Goal: Information Seeking & Learning: Find specific fact

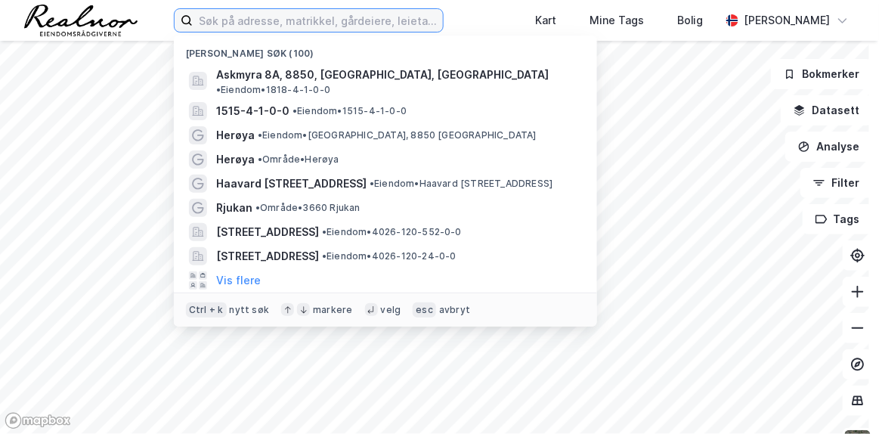
click at [330, 22] on input at bounding box center [318, 20] width 250 height 23
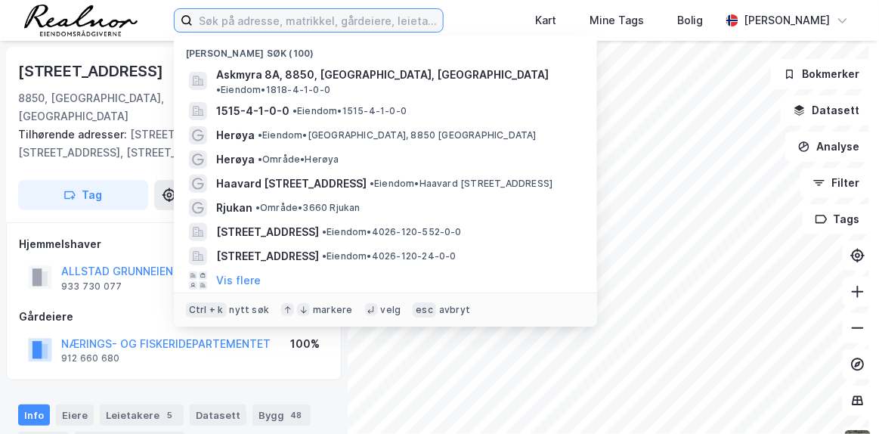
paste input "[STREET_ADDRESS]"
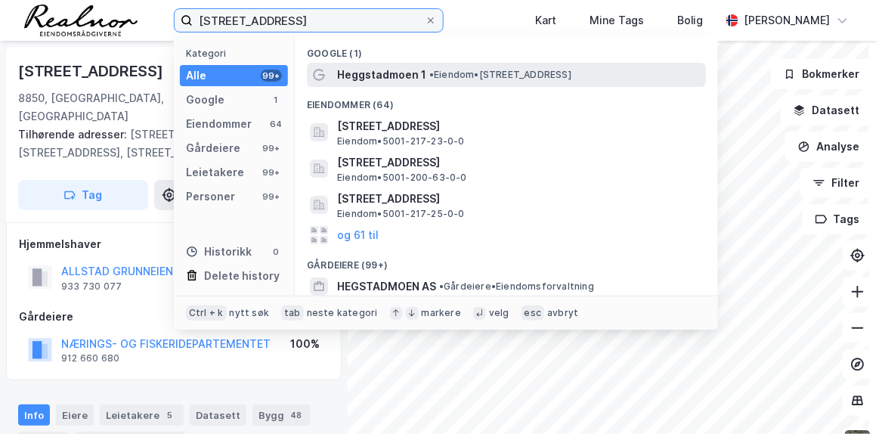
type input "[STREET_ADDRESS]"
click at [403, 68] on span "Heggstadmoen 1" at bounding box center [381, 75] width 89 height 18
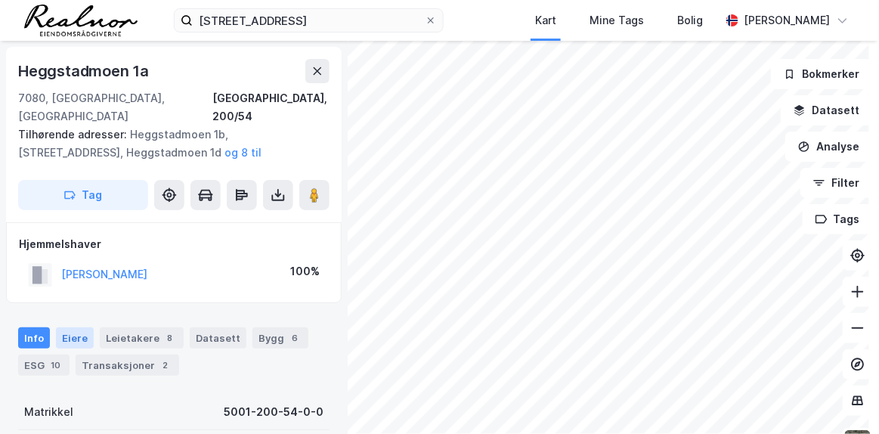
click at [82, 327] on div "Eiere" at bounding box center [75, 337] width 38 height 21
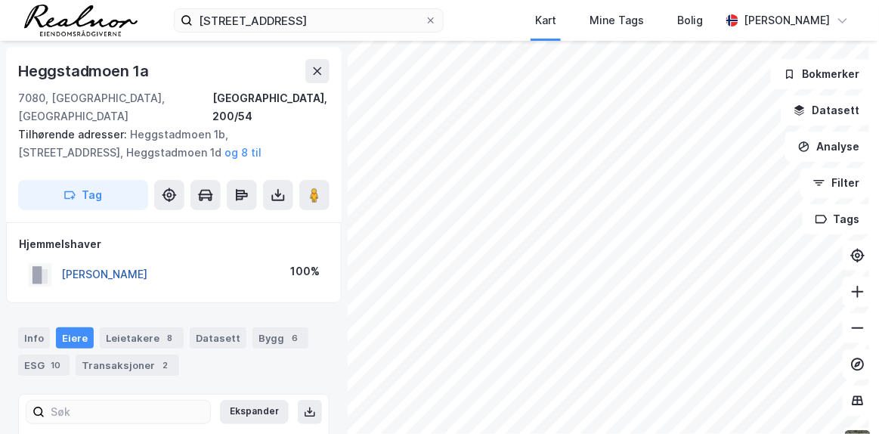
click at [0, 0] on button "[PERSON_NAME]" at bounding box center [0, 0] width 0 height 0
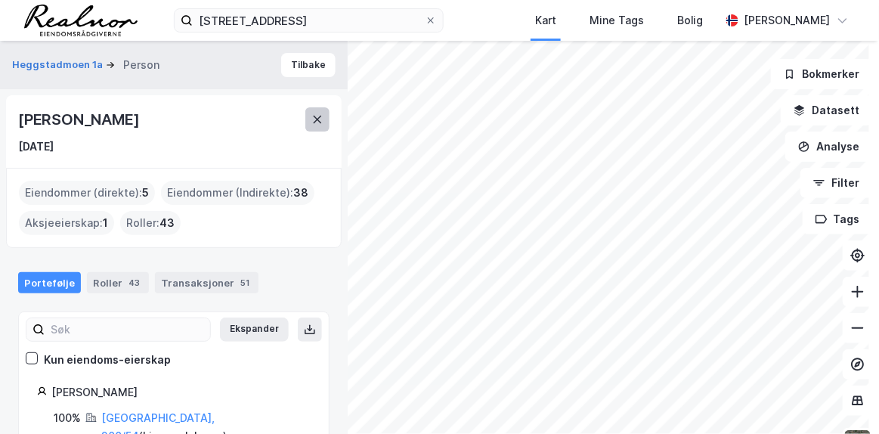
click at [311, 111] on button at bounding box center [317, 119] width 24 height 24
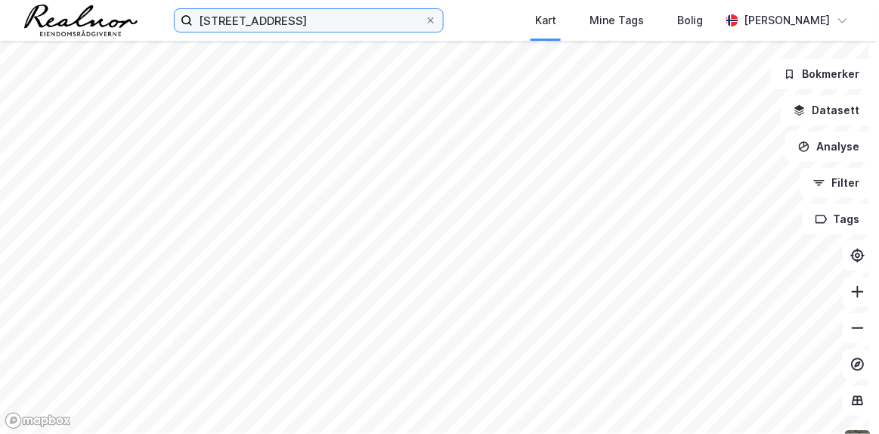
click at [401, 28] on input "[STREET_ADDRESS]" at bounding box center [309, 20] width 232 height 23
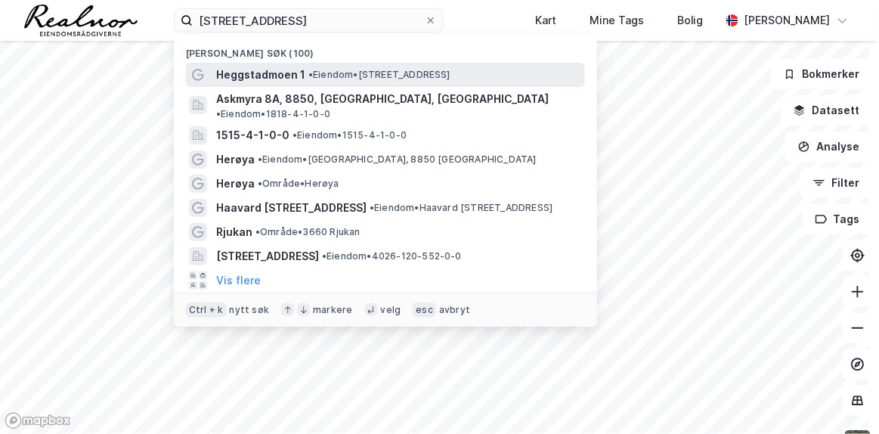
click at [288, 72] on span "Heggstadmoen 1" at bounding box center [260, 75] width 89 height 18
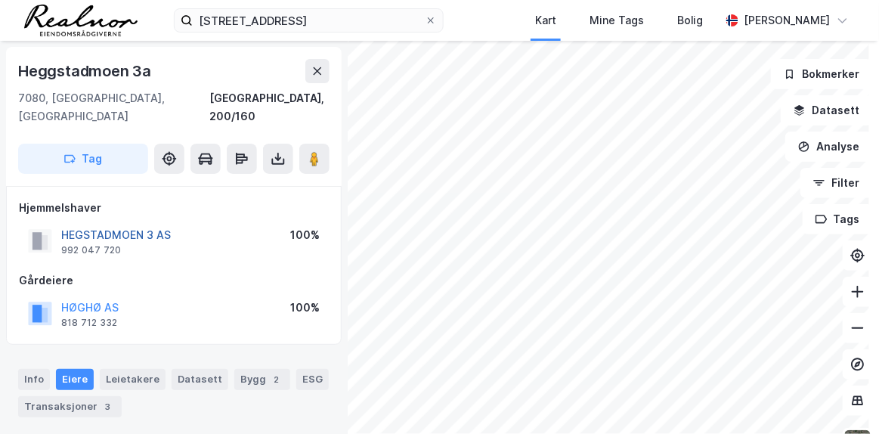
click at [0, 0] on button "HEGSTADMOEN 3 AS" at bounding box center [0, 0] width 0 height 0
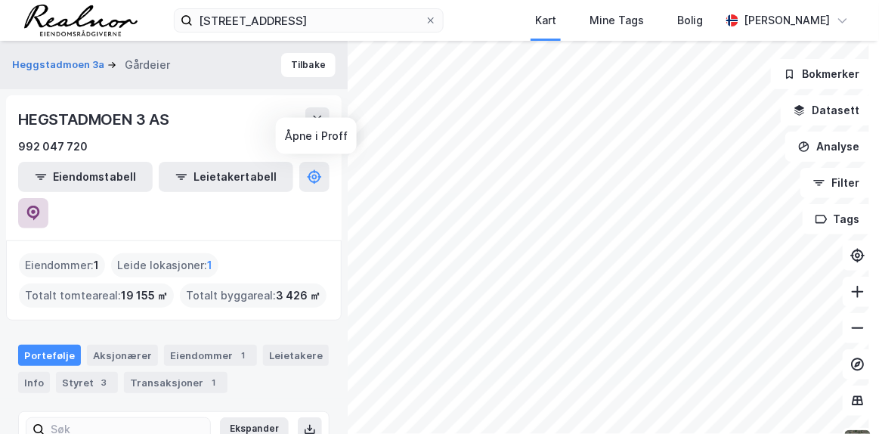
click at [36, 209] on icon at bounding box center [33, 211] width 5 height 5
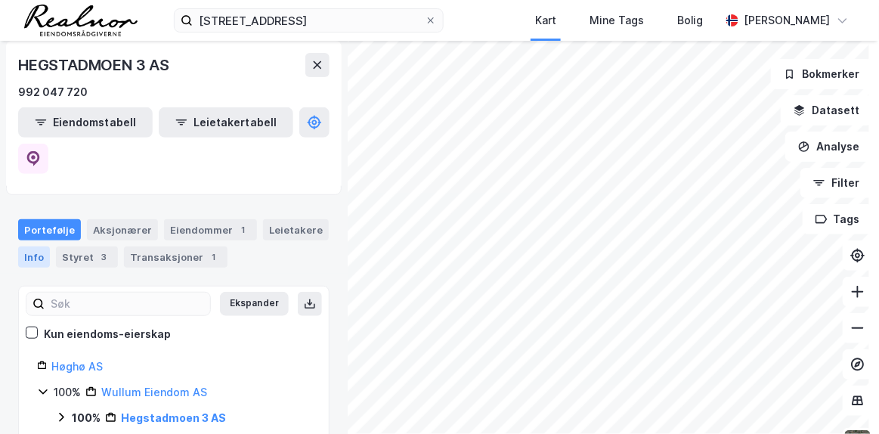
scroll to position [68, 0]
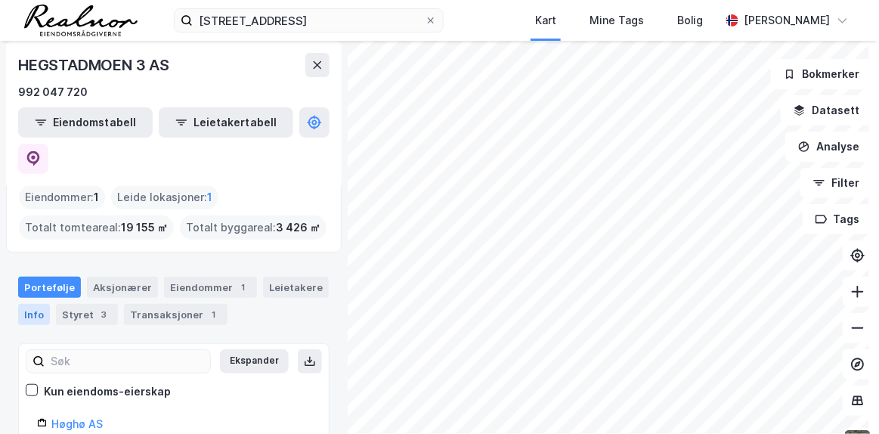
click at [39, 304] on div "Info" at bounding box center [34, 314] width 32 height 21
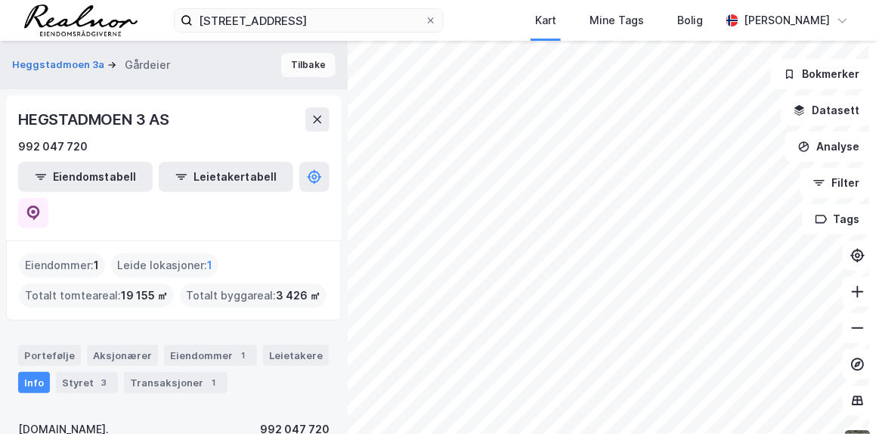
click at [299, 54] on button "Tilbake" at bounding box center [308, 65] width 54 height 24
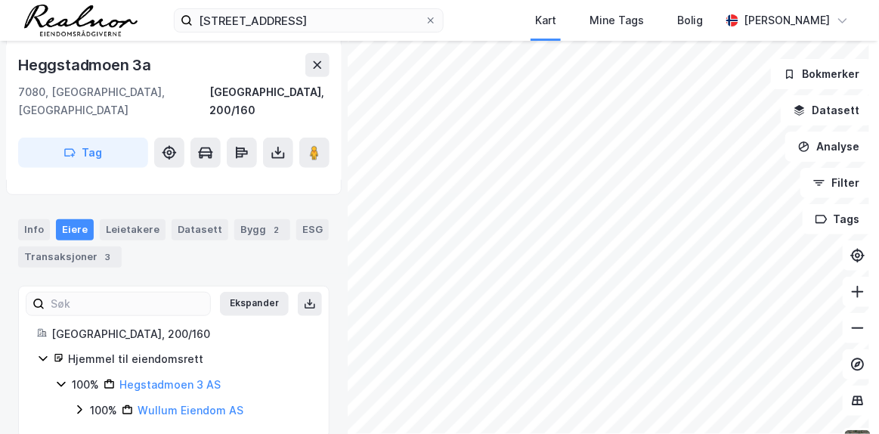
scroll to position [153, 0]
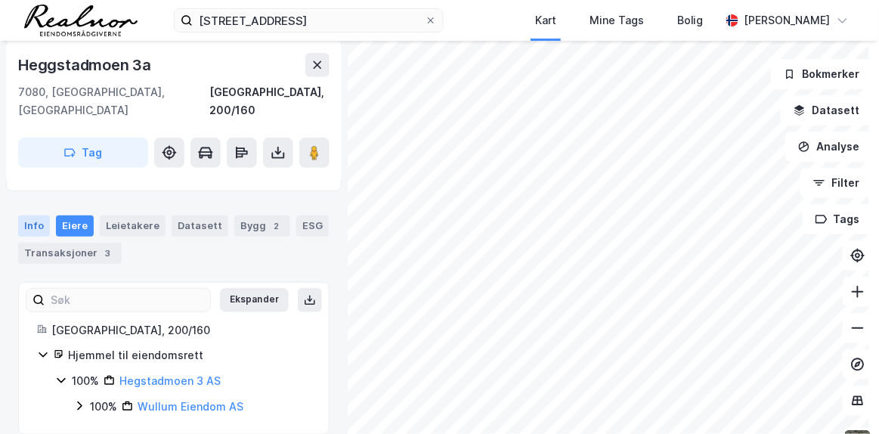
click at [40, 215] on div "Info" at bounding box center [34, 225] width 32 height 21
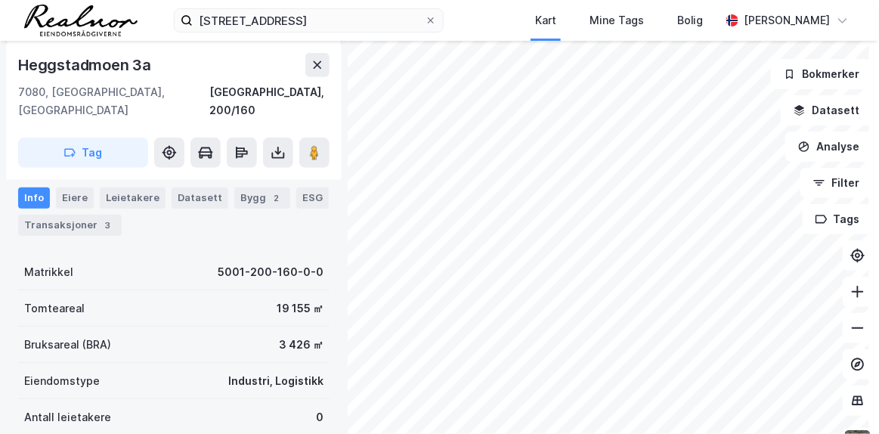
scroll to position [44, 0]
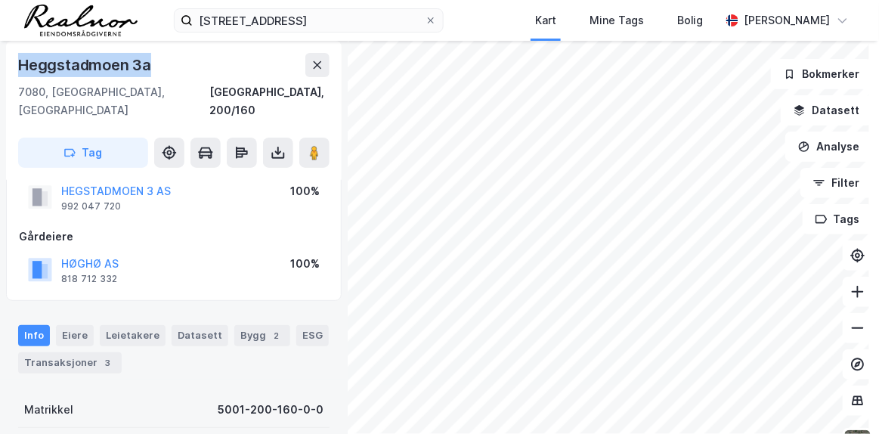
drag, startPoint x: 158, startPoint y: 66, endPoint x: 10, endPoint y: 66, distance: 148.2
click at [10, 66] on div "[STREET_ADDRESS]" at bounding box center [174, 110] width 336 height 139
copy div "Heggstadmoen 3a"
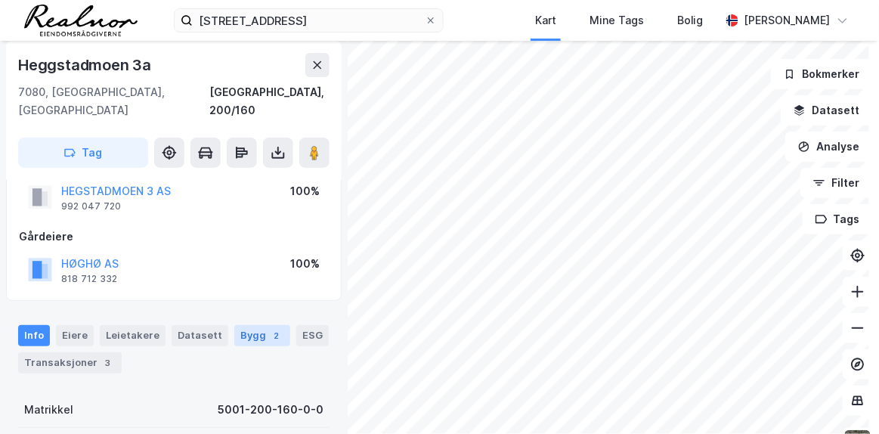
click at [250, 325] on div "Bygg 2" at bounding box center [262, 335] width 56 height 21
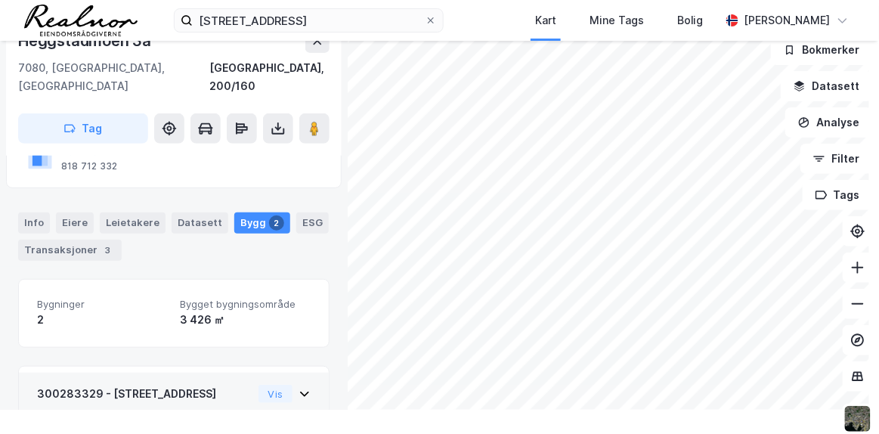
scroll to position [50, 0]
